Goal: Consume media (video, audio): Consume media (video, audio)

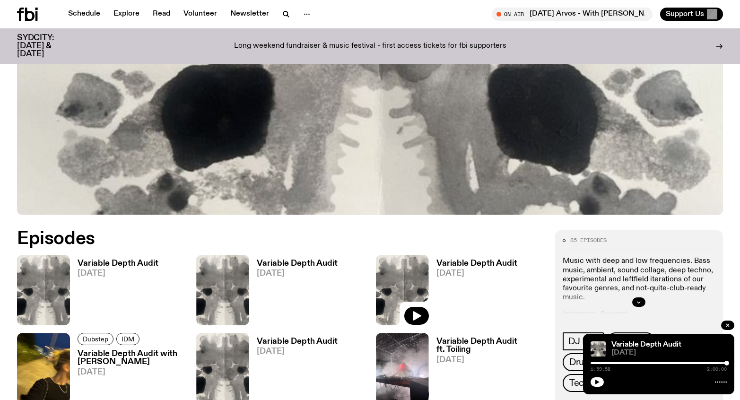
scroll to position [316, 0]
click at [101, 262] on h3 "Variable Depth Audit" at bounding box center [118, 264] width 81 height 8
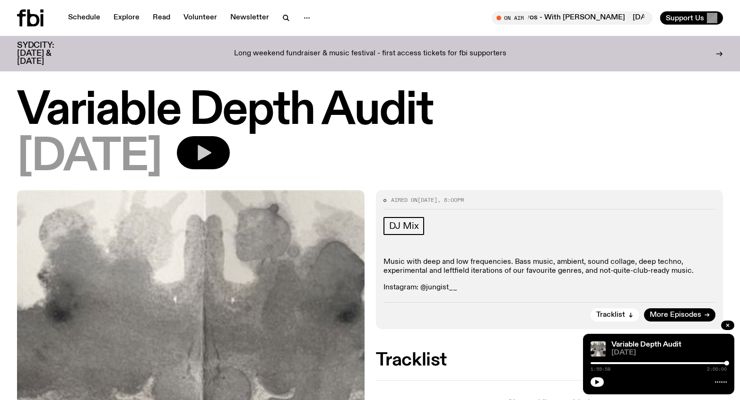
click at [213, 148] on icon "button" at bounding box center [203, 152] width 19 height 19
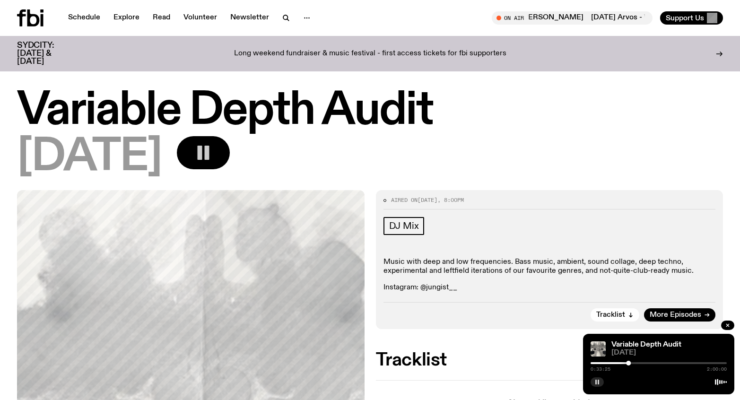
click at [597, 381] on icon "button" at bounding box center [597, 382] width 6 height 6
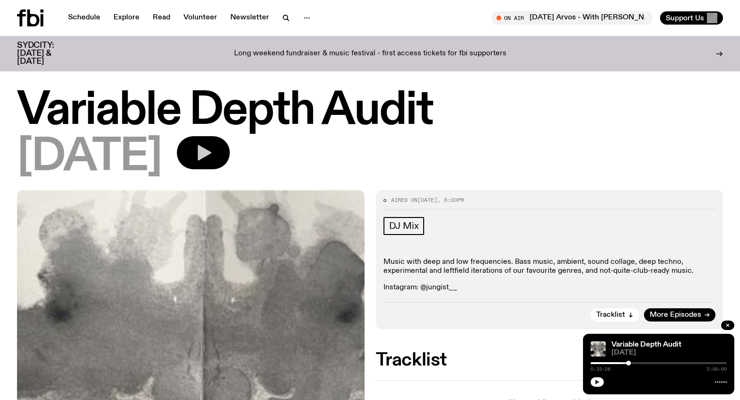
click at [211, 148] on icon "button" at bounding box center [205, 153] width 14 height 16
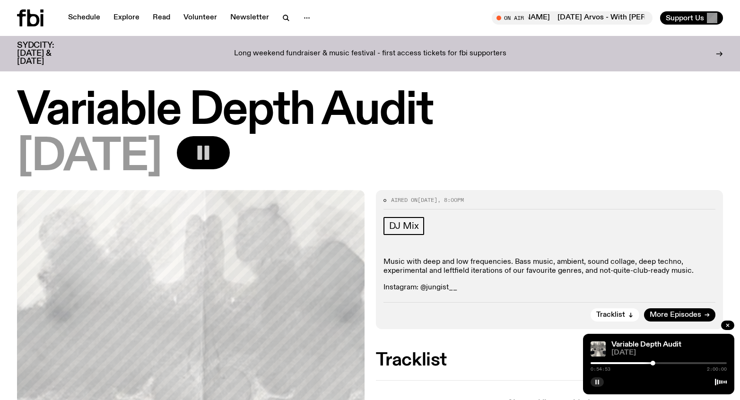
click at [500, 112] on h1 "Variable Depth Audit" at bounding box center [370, 111] width 706 height 43
click at [213, 154] on icon "button" at bounding box center [203, 152] width 19 height 19
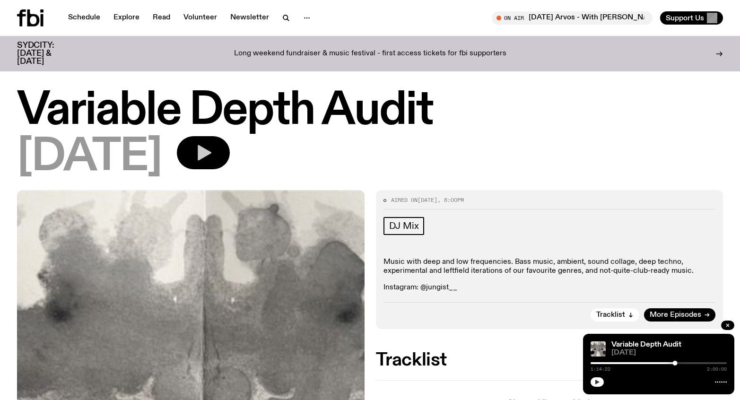
click at [599, 378] on button "button" at bounding box center [596, 381] width 13 height 9
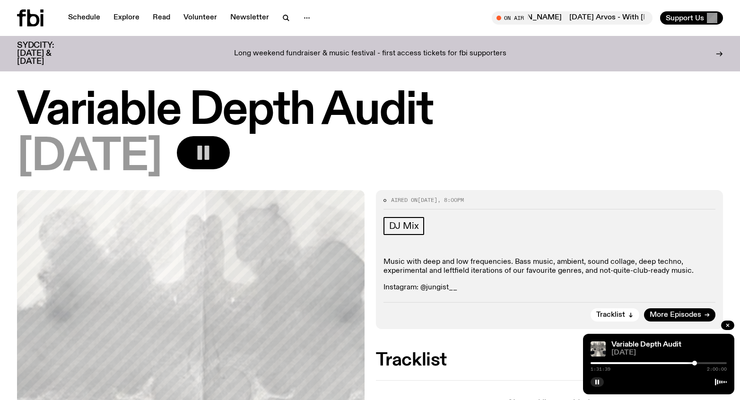
click at [209, 153] on rect "button" at bounding box center [207, 153] width 5 height 14
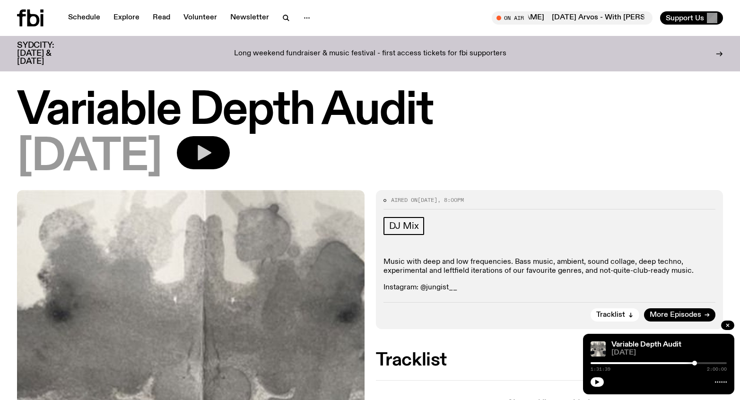
click at [366, 163] on div "[DATE]" at bounding box center [370, 157] width 706 height 43
